Goal: Check status

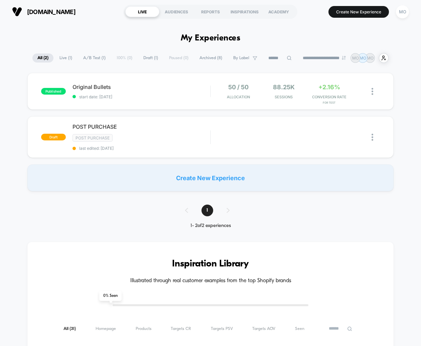
click at [409, 16] on button "MO" at bounding box center [402, 12] width 17 height 14
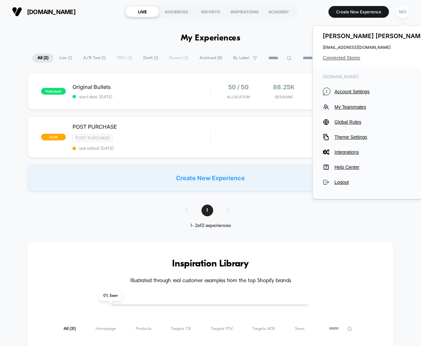
click at [351, 59] on span "Connected Stores" at bounding box center [376, 57] width 106 height 5
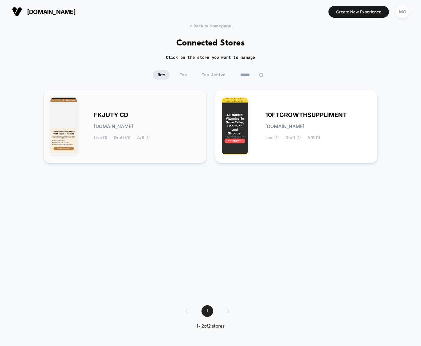
click at [153, 122] on div "FKJUTY CD [DOMAIN_NAME] Live (1) Draft (0) A/B (1)" at bounding box center [147, 126] width 106 height 27
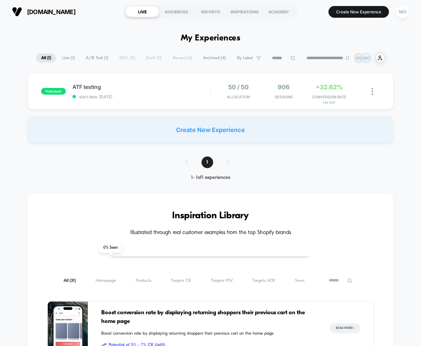
click at [90, 89] on span "ATF testing Click to edit experience details" at bounding box center [141, 87] width 138 height 7
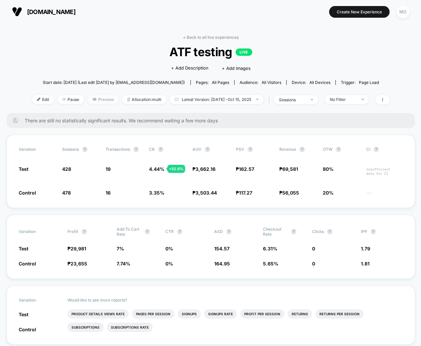
click at [109, 101] on span "Preview" at bounding box center [103, 99] width 31 height 9
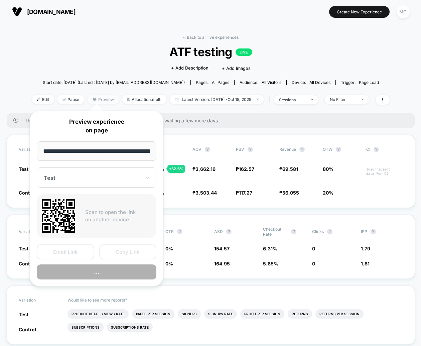
scroll to position [0, 34]
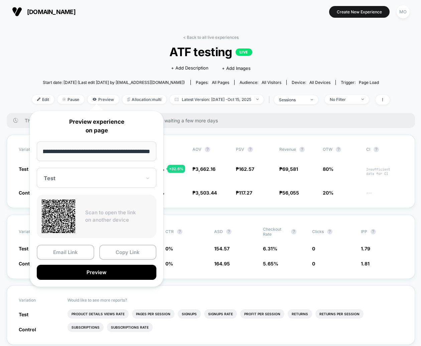
click at [184, 125] on div "There are still no statistically significant results. We recommend waiting a fe…" at bounding box center [211, 120] width 408 height 15
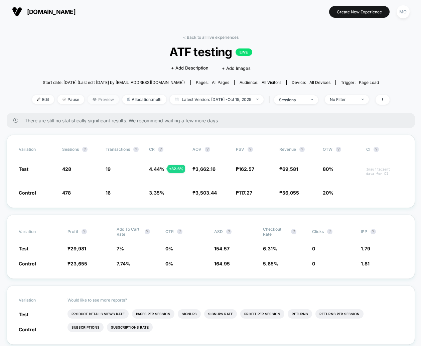
click at [95, 100] on span "Preview" at bounding box center [103, 99] width 31 height 9
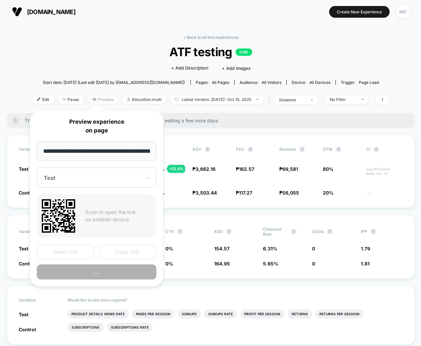
scroll to position [0, 34]
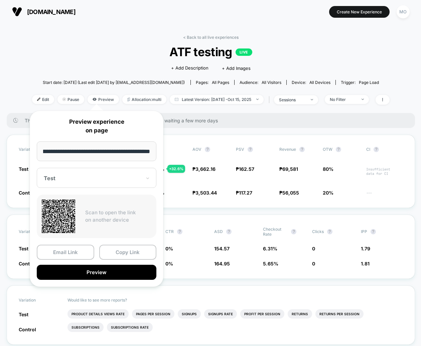
click at [78, 171] on div "Test" at bounding box center [97, 178] width 120 height 20
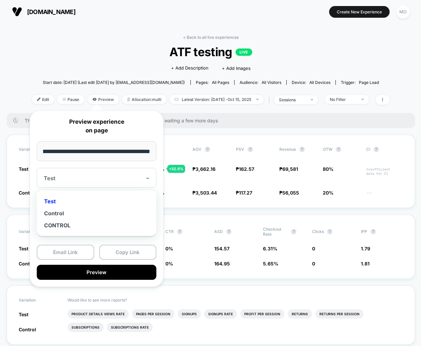
scroll to position [0, 0]
click at [63, 213] on div "Control" at bounding box center [96, 213] width 113 height 12
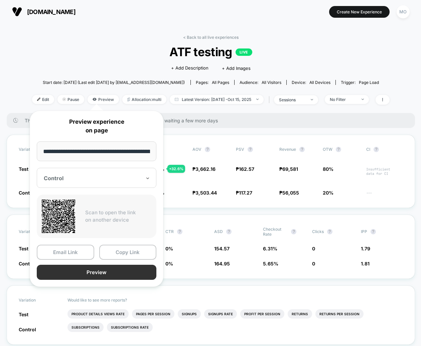
click at [91, 268] on button "Preview" at bounding box center [97, 272] width 120 height 15
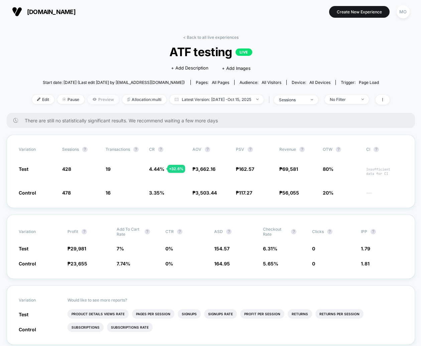
click at [94, 99] on icon at bounding box center [94, 99] width 1 height 1
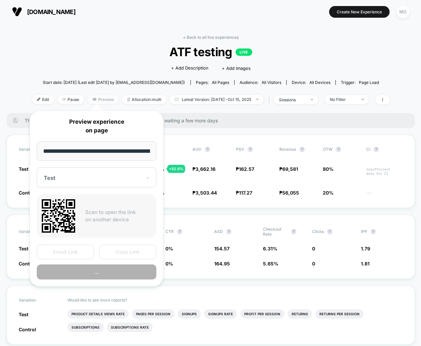
scroll to position [0, 34]
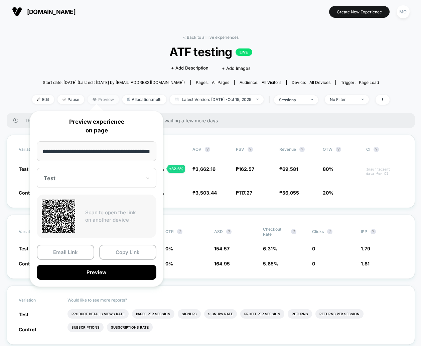
click at [94, 99] on icon at bounding box center [94, 99] width 1 height 1
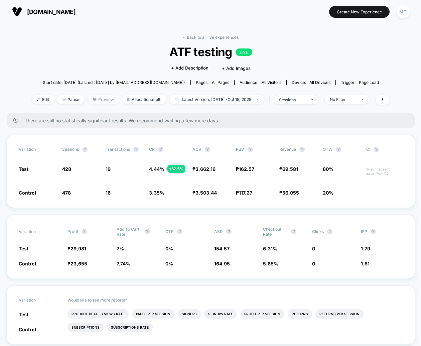
click at [93, 101] on icon at bounding box center [95, 99] width 4 height 4
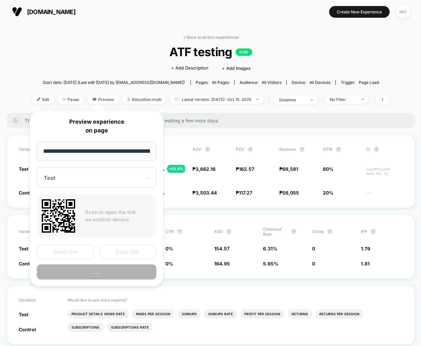
scroll to position [0, 34]
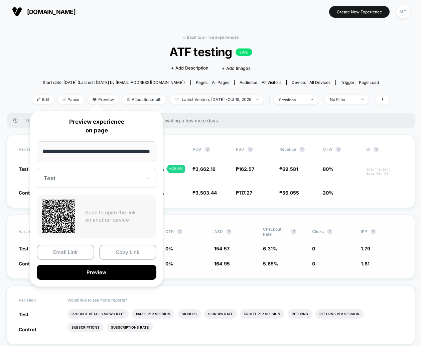
click at [82, 270] on button "Preview" at bounding box center [97, 272] width 120 height 15
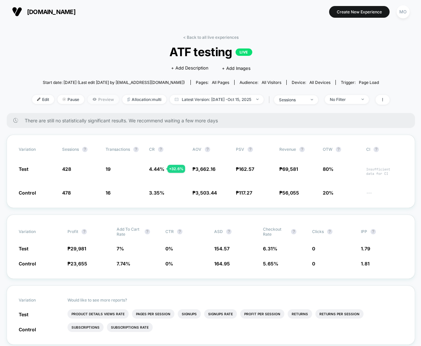
click at [104, 99] on span "Preview" at bounding box center [103, 99] width 31 height 9
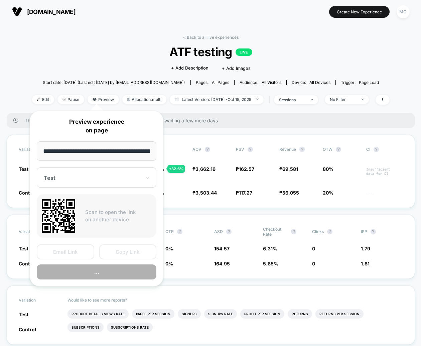
scroll to position [0, 34]
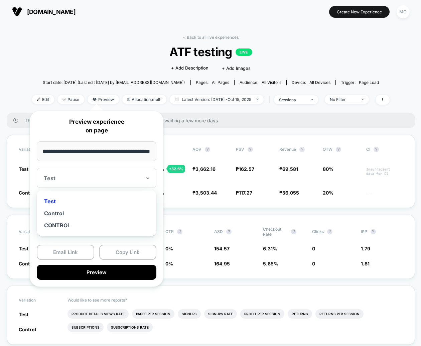
click at [73, 175] on div at bounding box center [93, 178] width 98 height 7
click at [61, 215] on div "Control" at bounding box center [96, 213] width 113 height 12
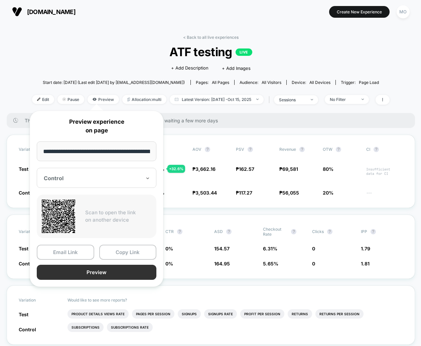
click at [79, 272] on button "Preview" at bounding box center [97, 272] width 120 height 15
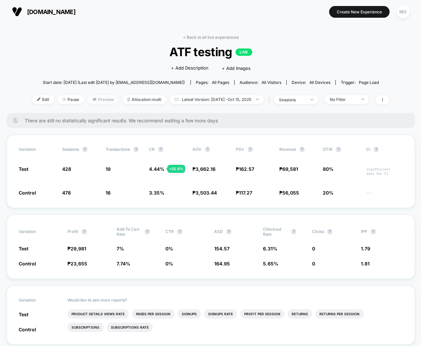
click at [93, 100] on icon at bounding box center [95, 99] width 4 height 4
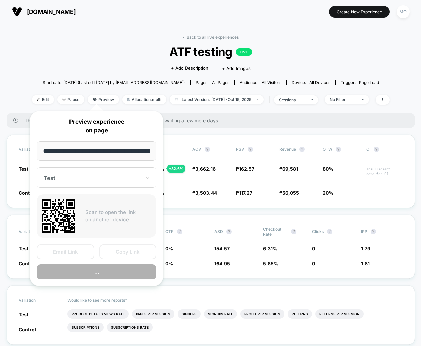
scroll to position [0, 34]
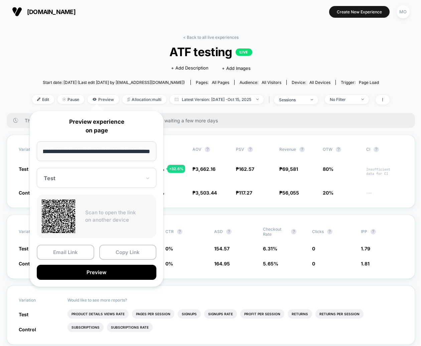
click at [67, 178] on div at bounding box center [93, 178] width 98 height 7
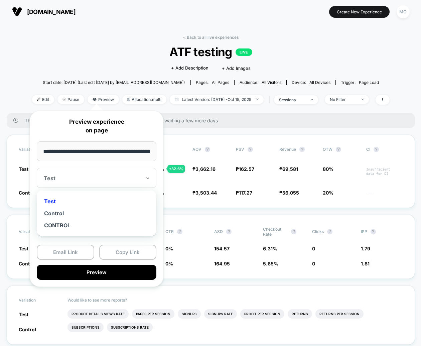
click at [52, 200] on div "Test" at bounding box center [96, 201] width 113 height 12
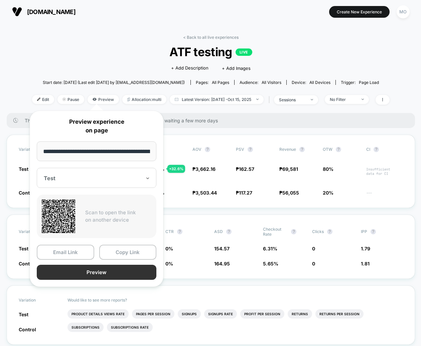
click at [90, 274] on button "Preview" at bounding box center [97, 272] width 120 height 15
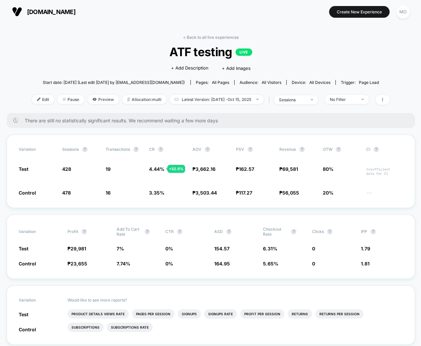
click at [119, 71] on div "Click to edit experience details + Add Description + Add Images" at bounding box center [211, 68] width 214 height 18
click at [117, 47] on span "ATF testing LIVE" at bounding box center [211, 52] width 322 height 14
